Goal: Complete application form

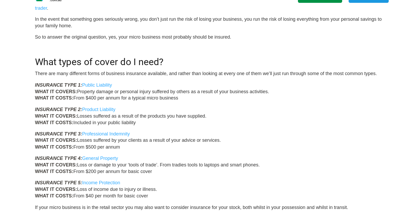
scroll to position [342, 0]
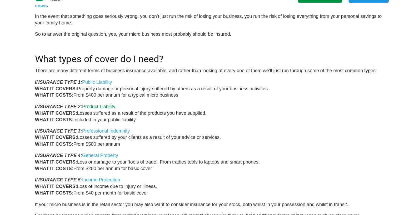
click at [91, 116] on link "Product Liability" at bounding box center [106, 118] width 30 height 4
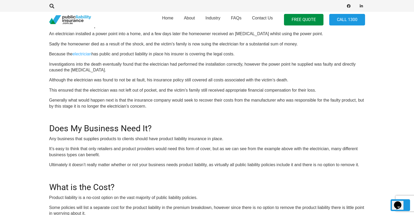
scroll to position [322, 0]
click at [298, 19] on link "FREE QUOTE" at bounding box center [303, 20] width 39 height 12
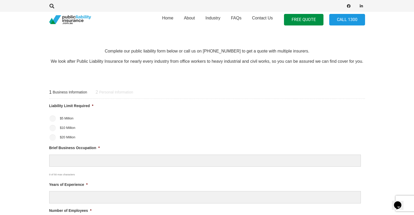
scroll to position [159, 0]
click at [52, 117] on input "$5 Million" at bounding box center [52, 118] width 6 height 6
radio input "true"
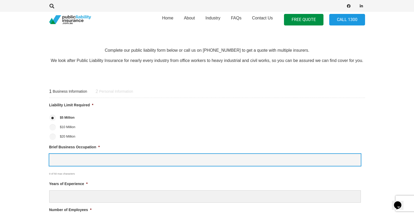
click at [69, 159] on input "Brief Business Occupation *" at bounding box center [204, 160] width 311 height 12
type input "nursery"
click input "Previous Step" at bounding box center [0, 0] width 0 height 0
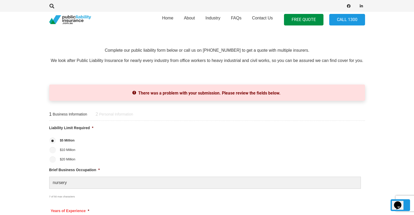
scroll to position [217, 0]
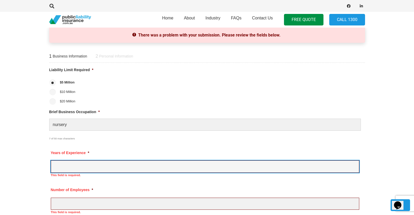
click at [62, 164] on input "Years of Experience *" at bounding box center [205, 167] width 308 height 12
type input "1"
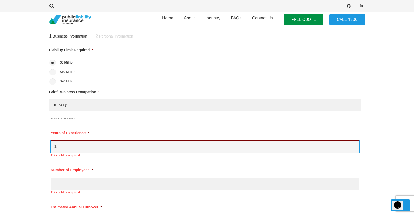
scroll to position [243, 0]
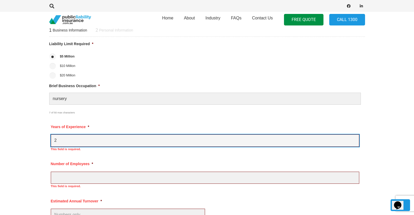
type input "2"
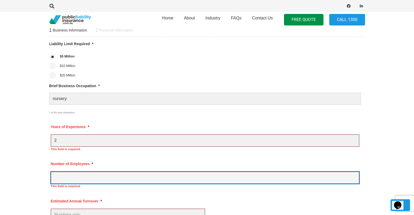
click at [59, 180] on input "Number of Employees *" at bounding box center [205, 178] width 308 height 12
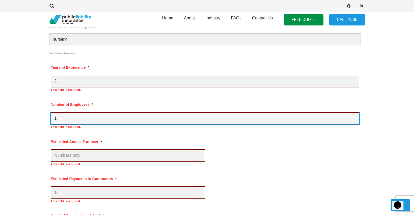
scroll to position [306, 0]
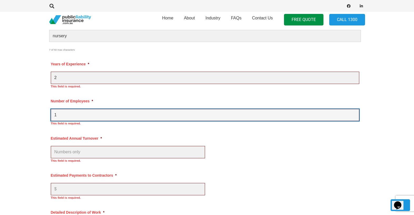
type input "1"
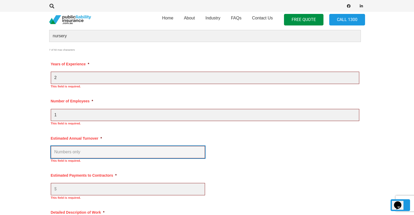
click at [74, 153] on input "Estimated Annual Turnover *" at bounding box center [128, 152] width 154 height 12
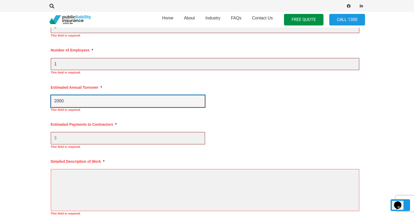
scroll to position [365, 0]
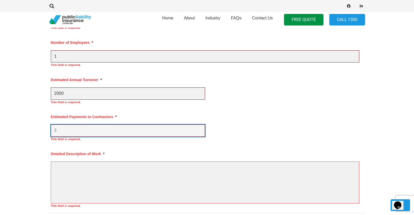
type input "$ 2,000.00"
click at [63, 133] on input "Estimated Payments to Contractors *" at bounding box center [128, 131] width 154 height 12
type input "0"
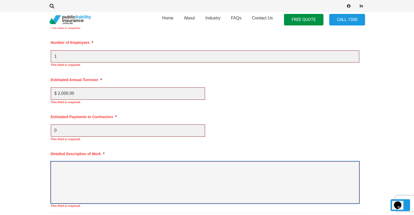
click at [62, 168] on textarea "Detailed Description of Work *" at bounding box center [205, 183] width 308 height 42
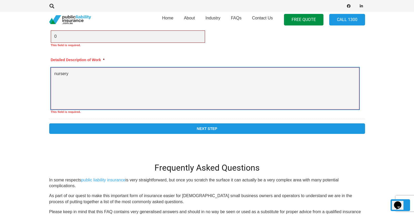
scroll to position [473, 0]
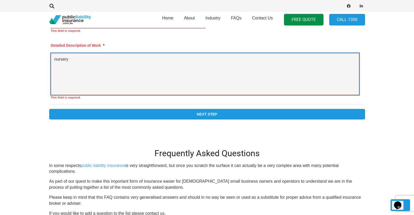
type textarea "nursery"
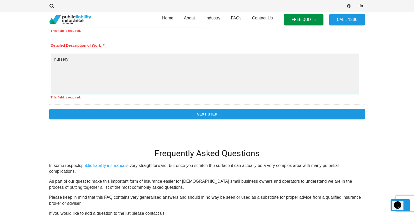
click at [211, 113] on input "Next Step" at bounding box center [207, 114] width 316 height 11
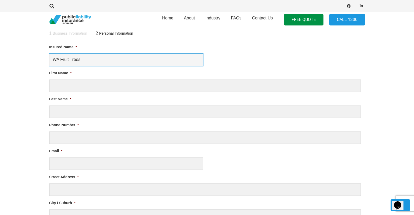
type input "WA Fruit Trees"
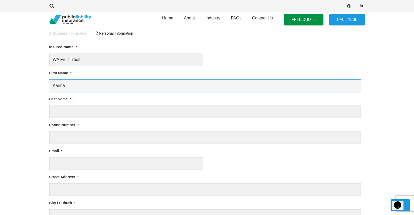
type input "Karina"
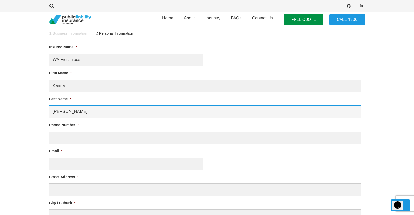
type input "Pittaway"
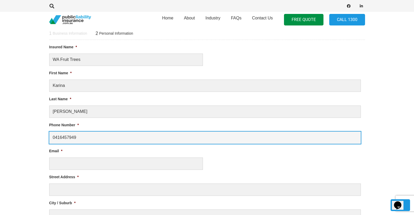
type input "0416457949"
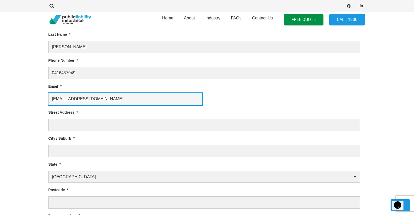
scroll to position [282, 1]
type input "wafruittrees@hotmail.com"
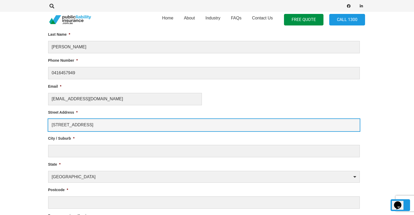
type input "121 Stock Road"
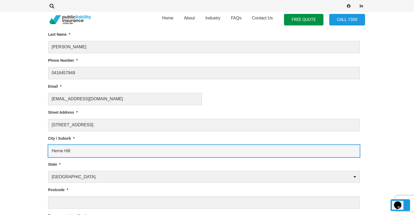
type input "Herne Hill"
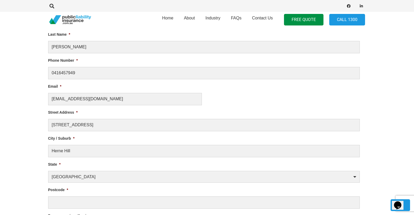
click at [154, 165] on li "State * Australian Capital Territory New South Wales Northern Territory Queensl…" at bounding box center [206, 172] width 316 height 21
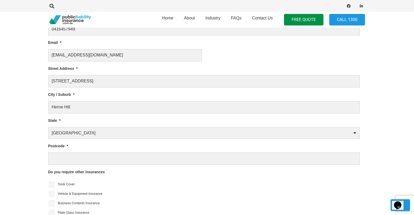
scroll to position [331, 1]
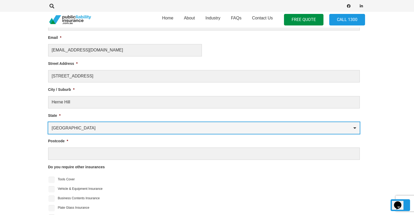
select select "Western Australia"
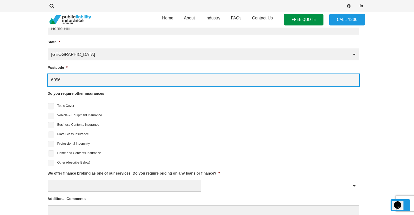
scroll to position [413, 2]
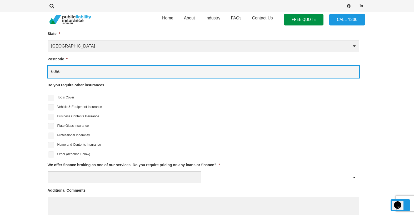
type input "6056"
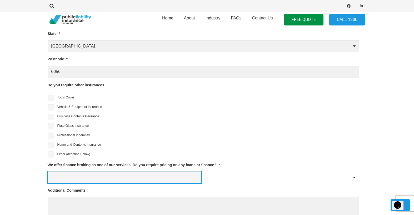
select select "No"
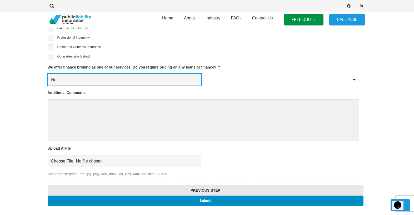
scroll to position [511, 2]
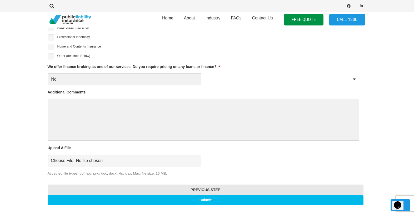
click at [208, 200] on input "Submit" at bounding box center [206, 200] width 316 height 10
